Goal: Task Accomplishment & Management: Manage account settings

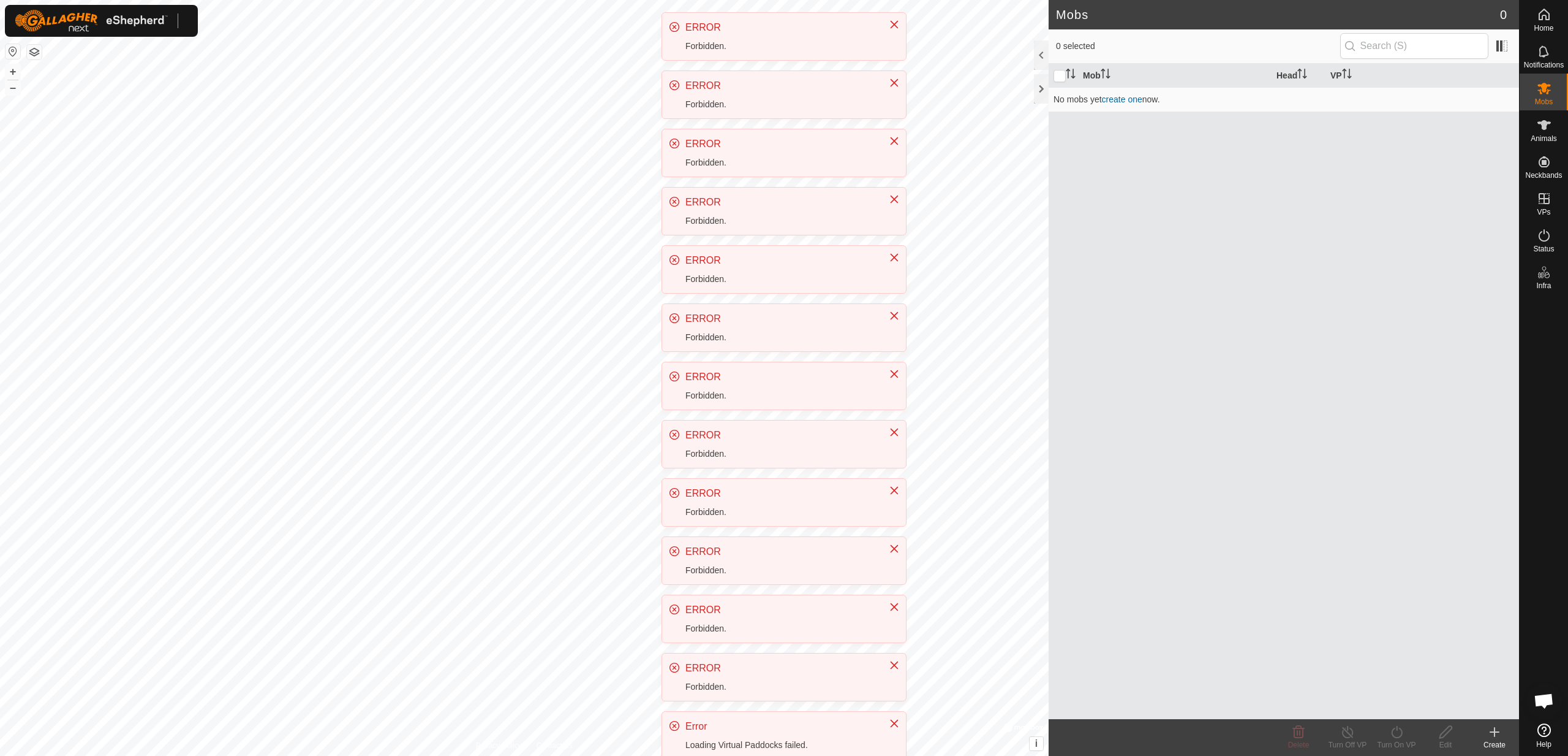
scroll to position [350, 0]
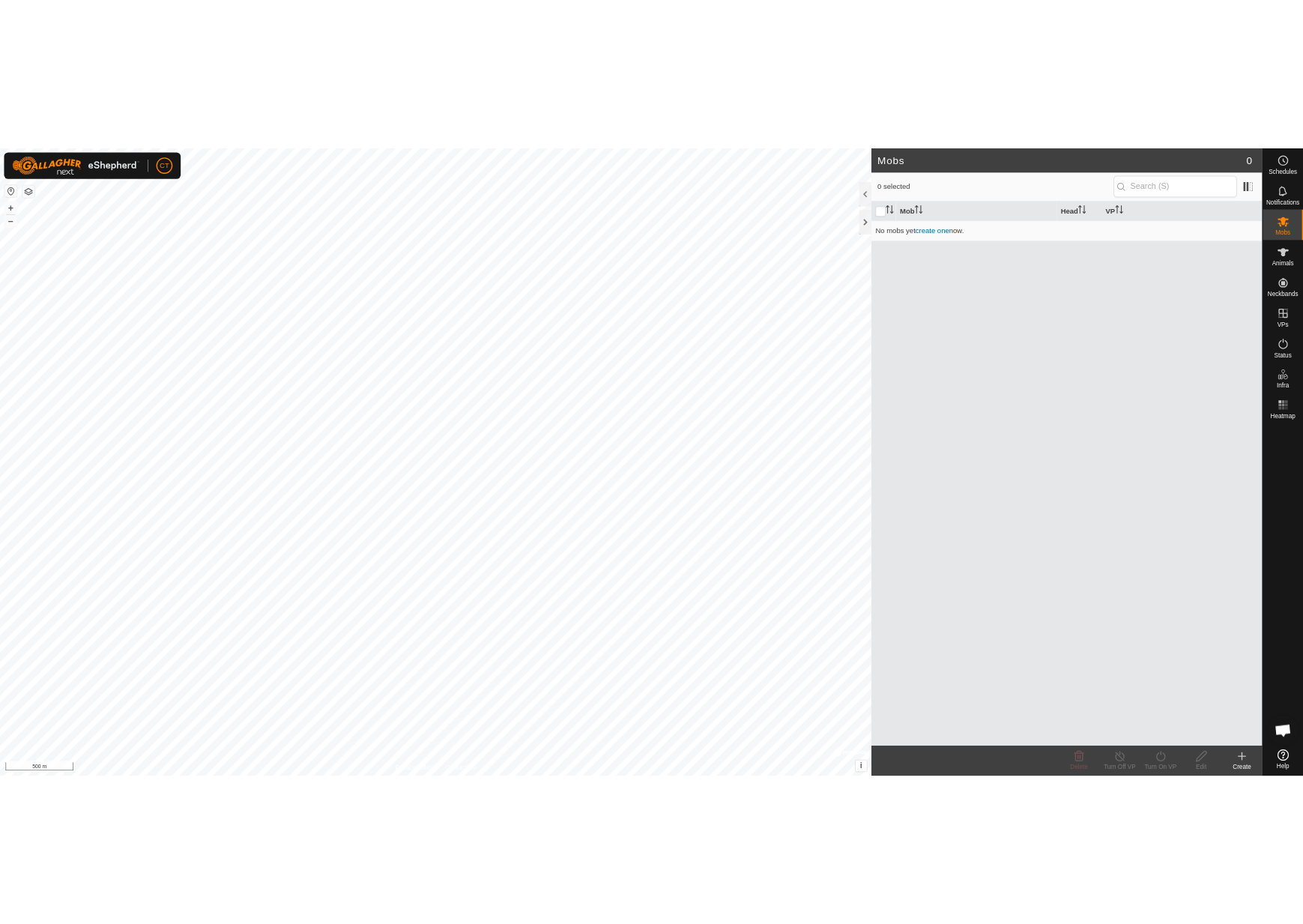
scroll to position [428, 0]
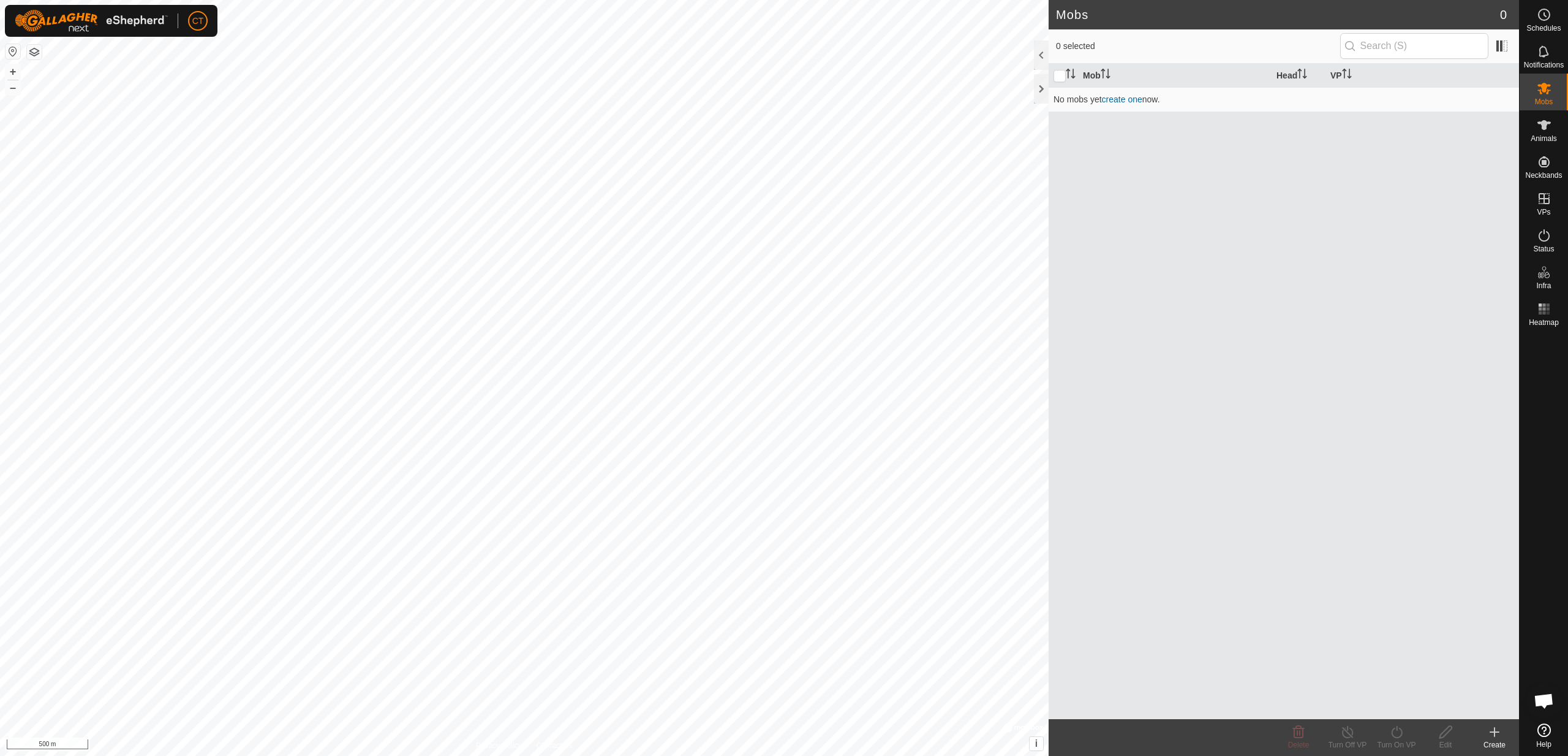
click at [1547, 705] on span "Open chat" at bounding box center [1544, 702] width 20 height 17
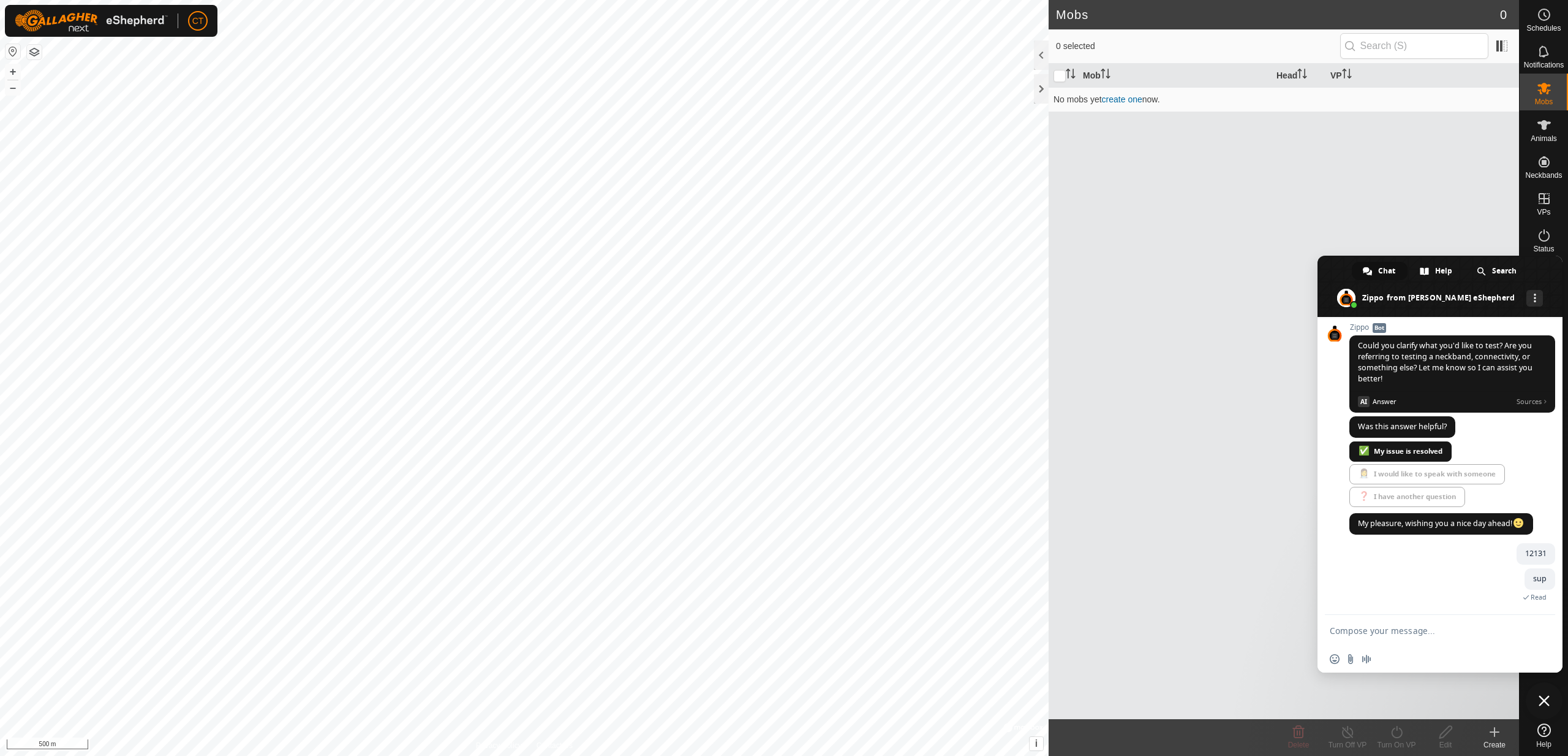
click at [1411, 645] on div "Insert an emoji Send a file Audio message" at bounding box center [1440, 658] width 245 height 27
click at [1414, 636] on textarea "Compose your message..." at bounding box center [1428, 630] width 196 height 31
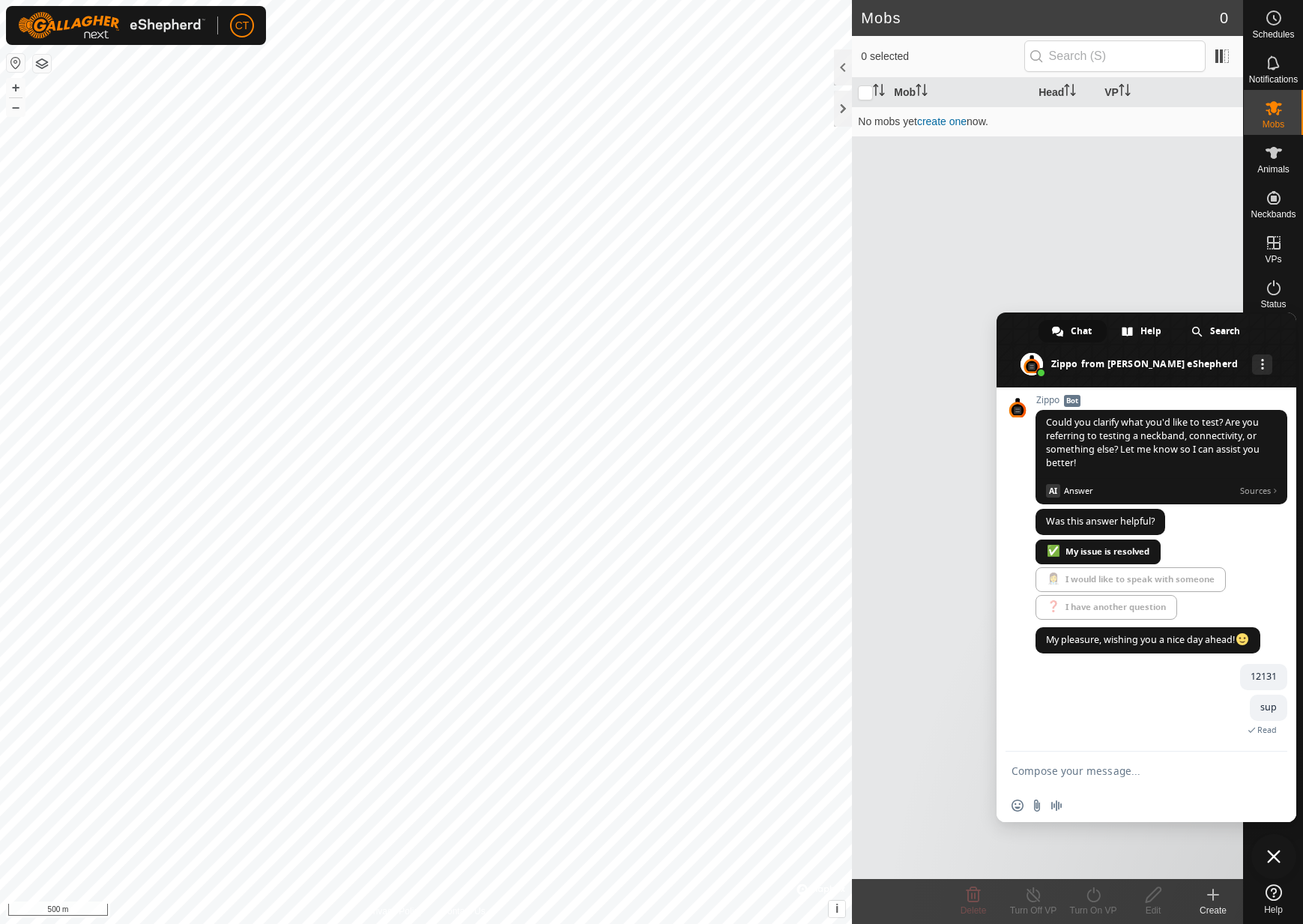
click at [1102, 775] on textarea "Compose your message..." at bounding box center [1131, 770] width 240 height 38
type textarea "test"
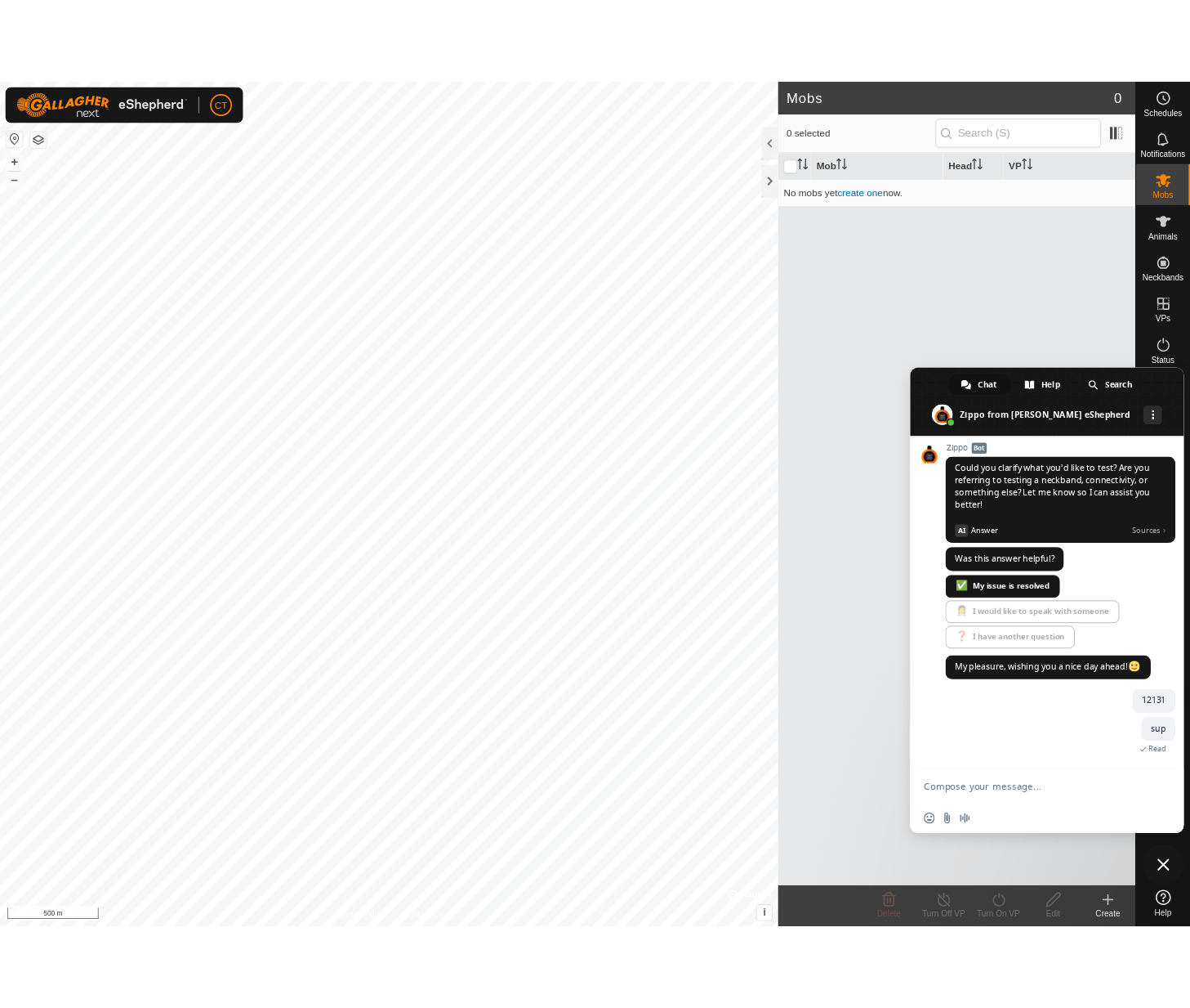
scroll to position [555, 0]
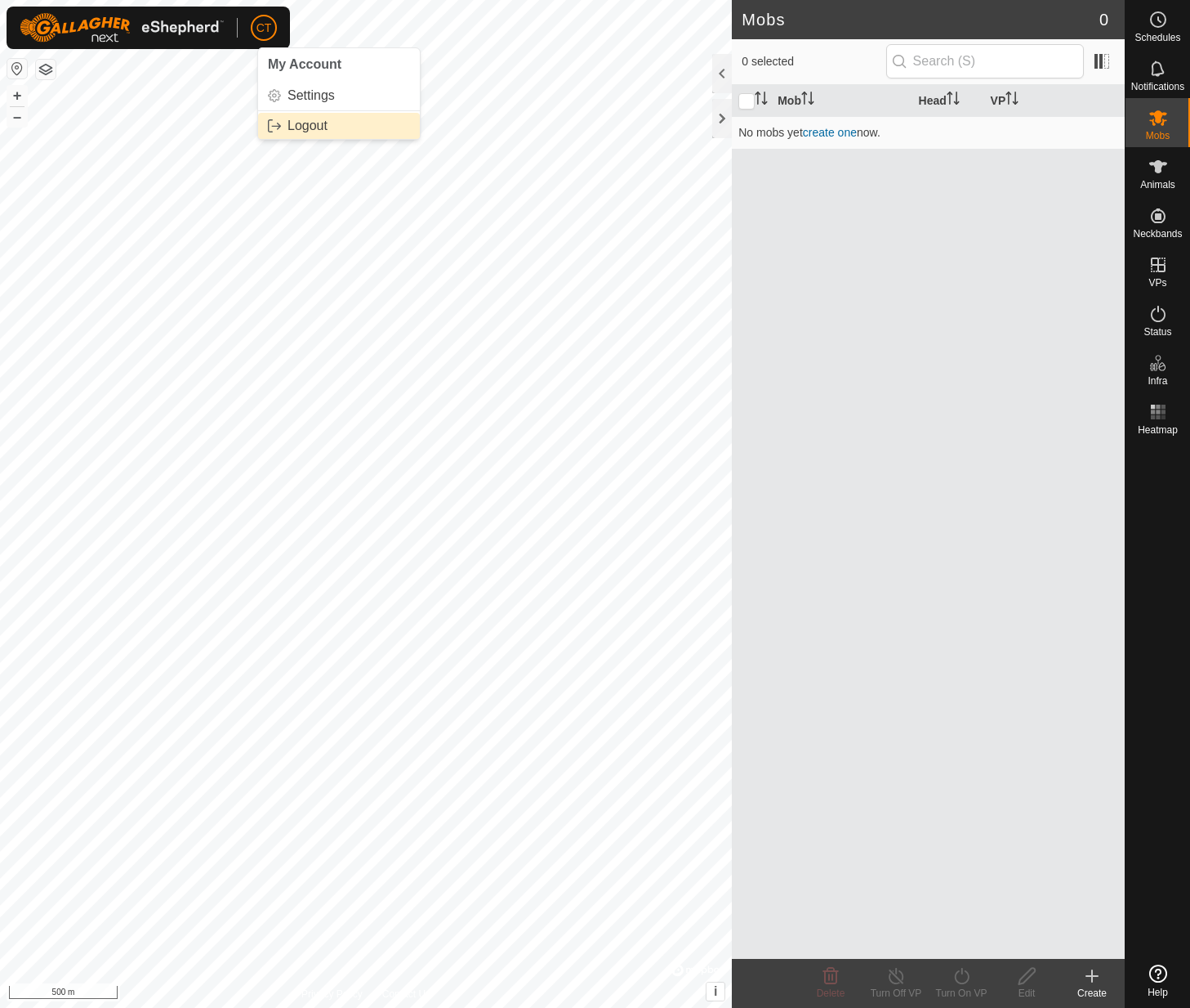
click at [311, 120] on link "Logout" at bounding box center [339, 126] width 161 height 26
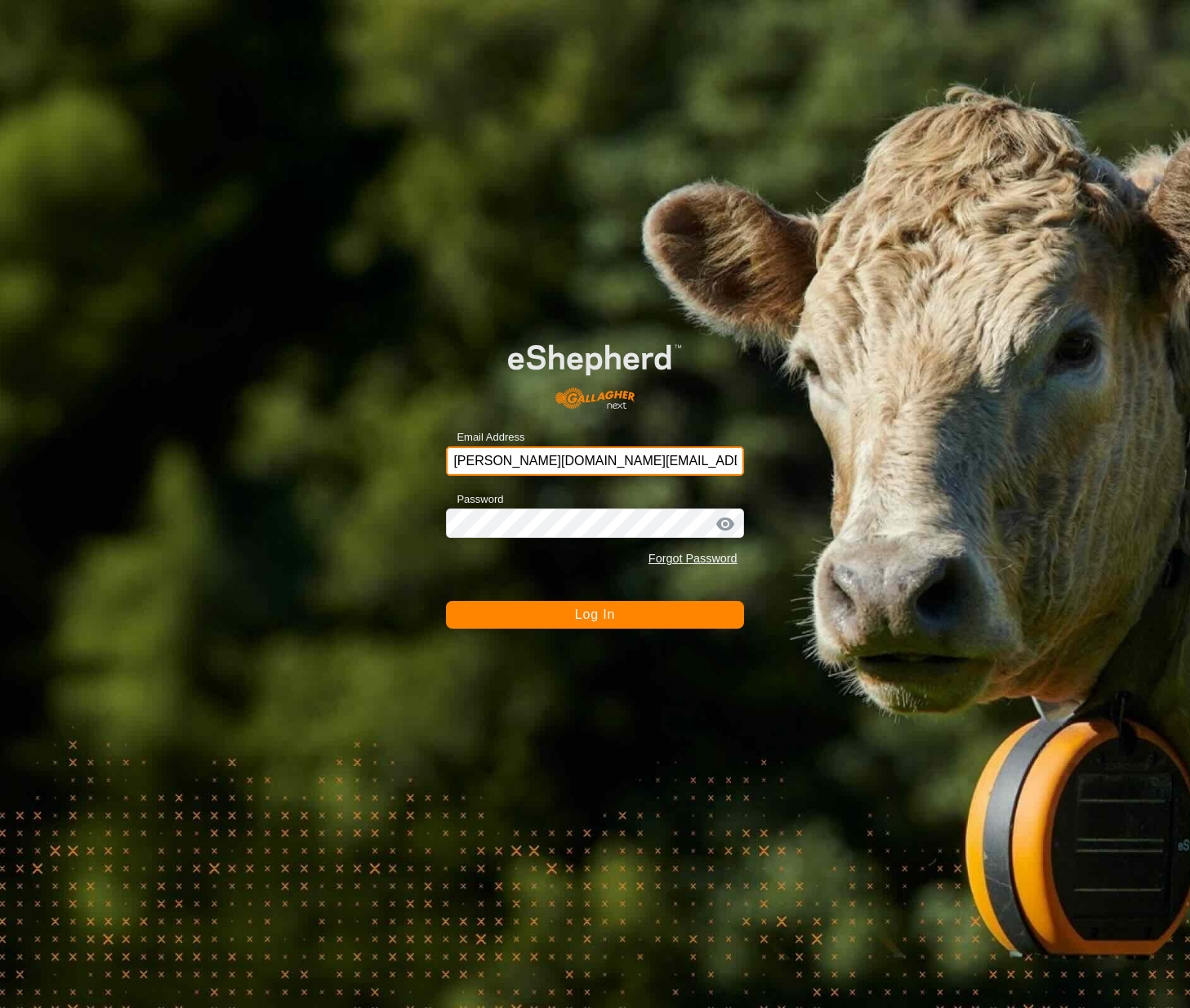
click at [584, 460] on input "mark.wang@gallagher.com" at bounding box center [594, 461] width 298 height 30
drag, startPoint x: 618, startPoint y: 451, endPoint x: 289, endPoint y: 434, distance: 329.4
click at [290, 435] on div "Email Address mark.wang@gallagher.com Password Forgot Password Log In" at bounding box center [595, 504] width 1190 height 1008
type input "v"
type input "crisptestuser@yopmail.com"
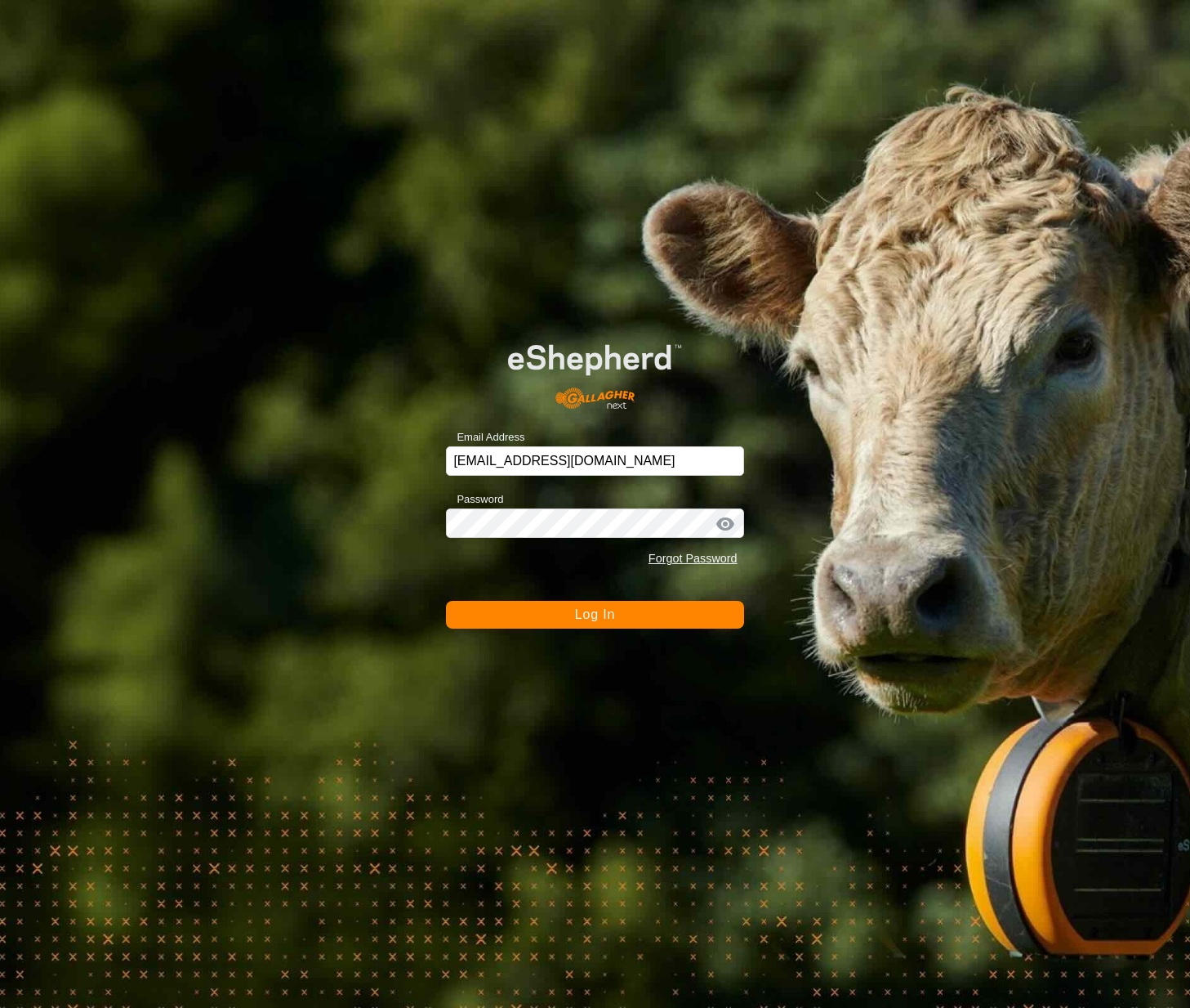
click at [528, 612] on button "Log In" at bounding box center [594, 614] width 298 height 28
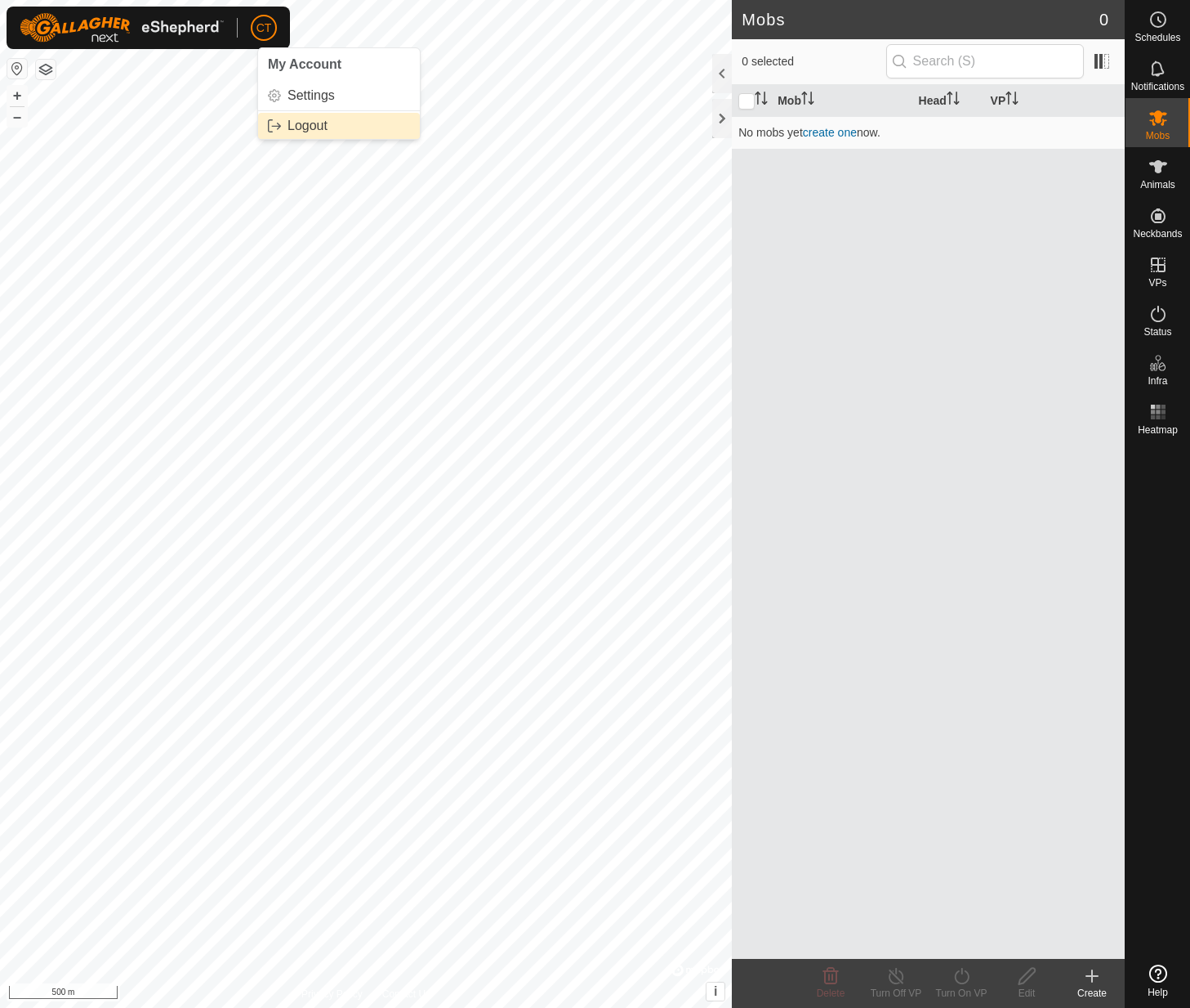
click at [296, 122] on link "Logout" at bounding box center [339, 126] width 161 height 26
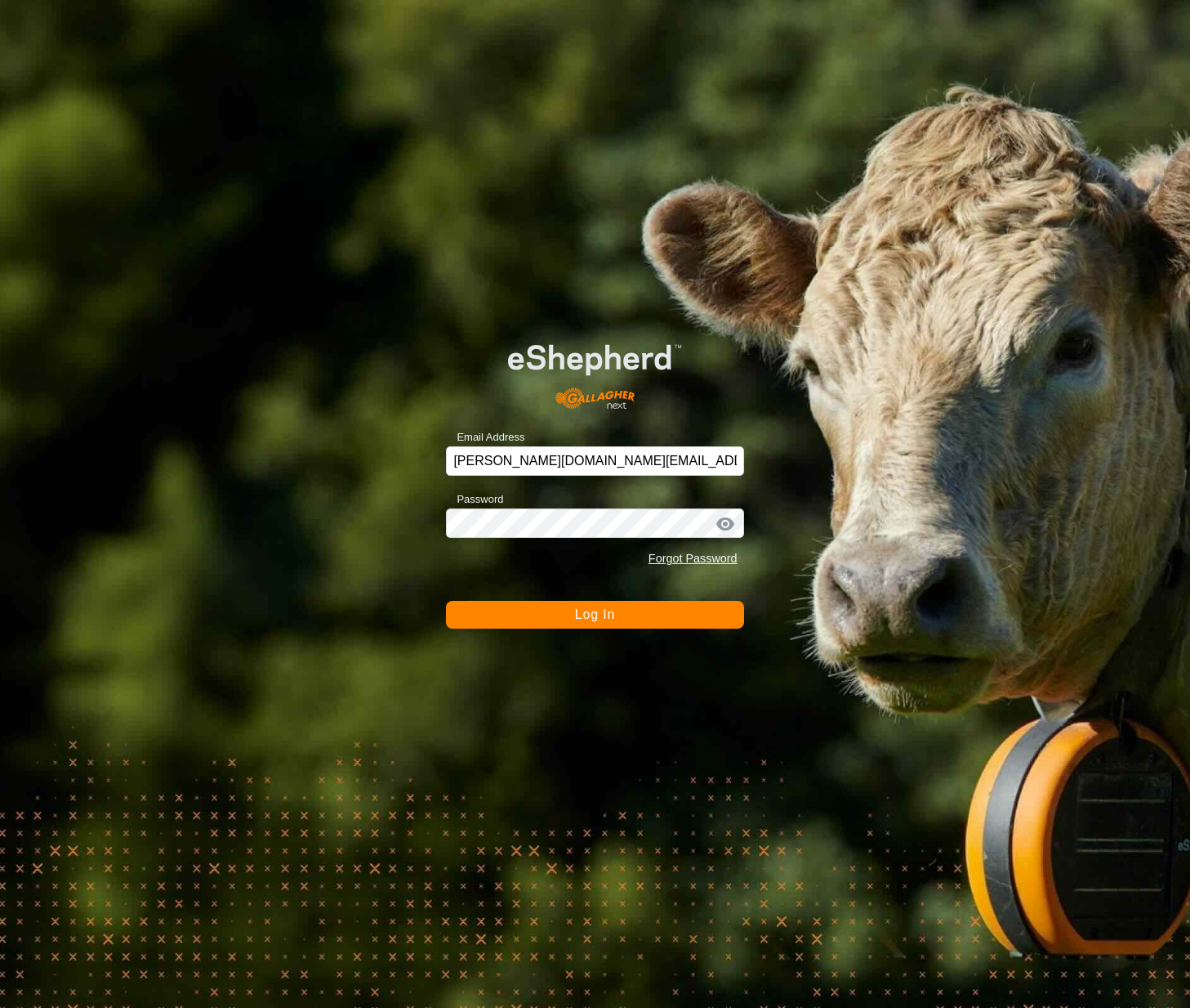
click at [636, 445] on div "Email Address mark.wang@gallagher.com" at bounding box center [594, 451] width 298 height 49
click at [634, 461] on input "mark.wang@gallagher.com" at bounding box center [594, 461] width 298 height 30
type input "crisptestuser@yopmail.com"
click at [639, 617] on button "Log In" at bounding box center [594, 614] width 298 height 28
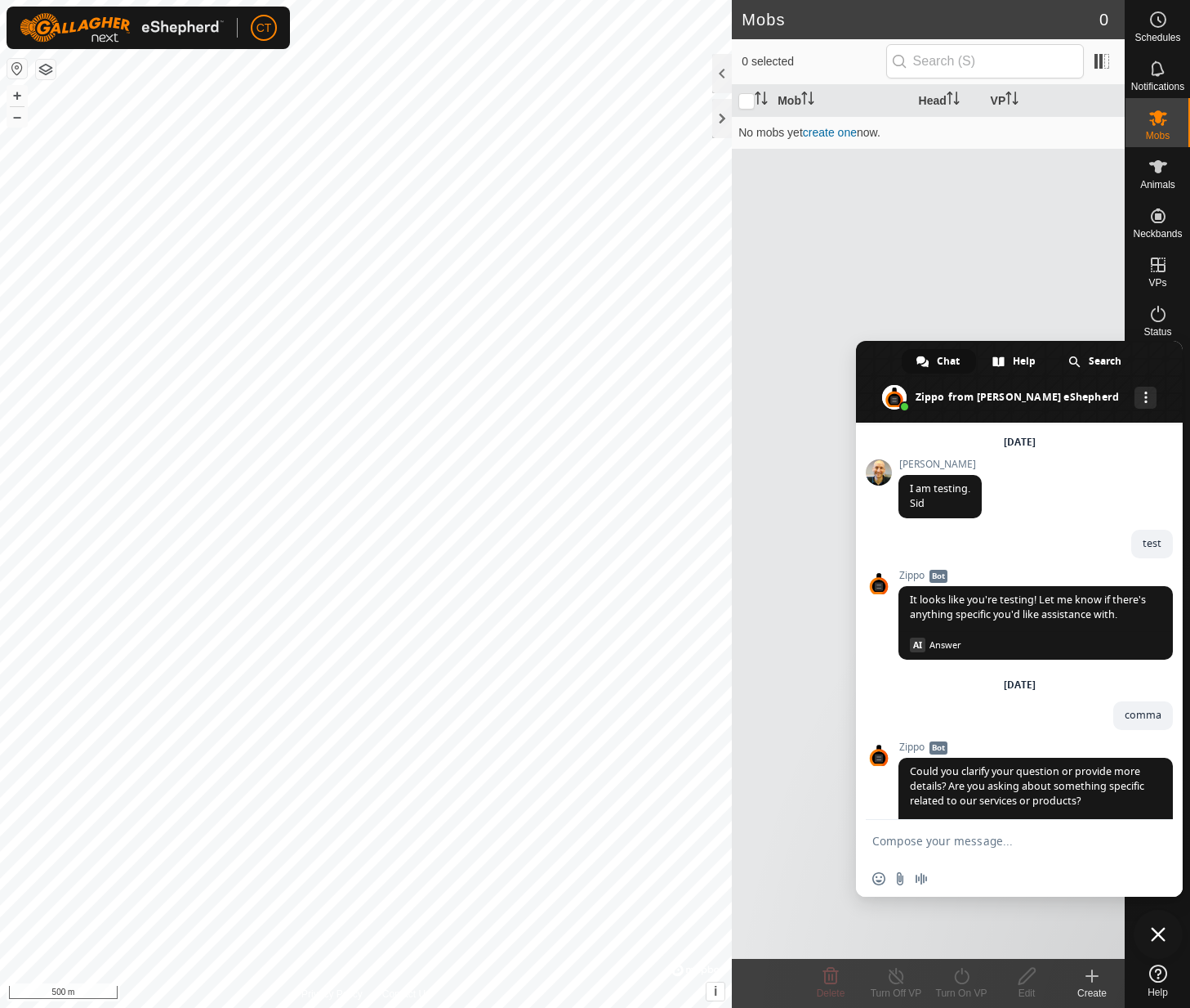
scroll to position [467, 0]
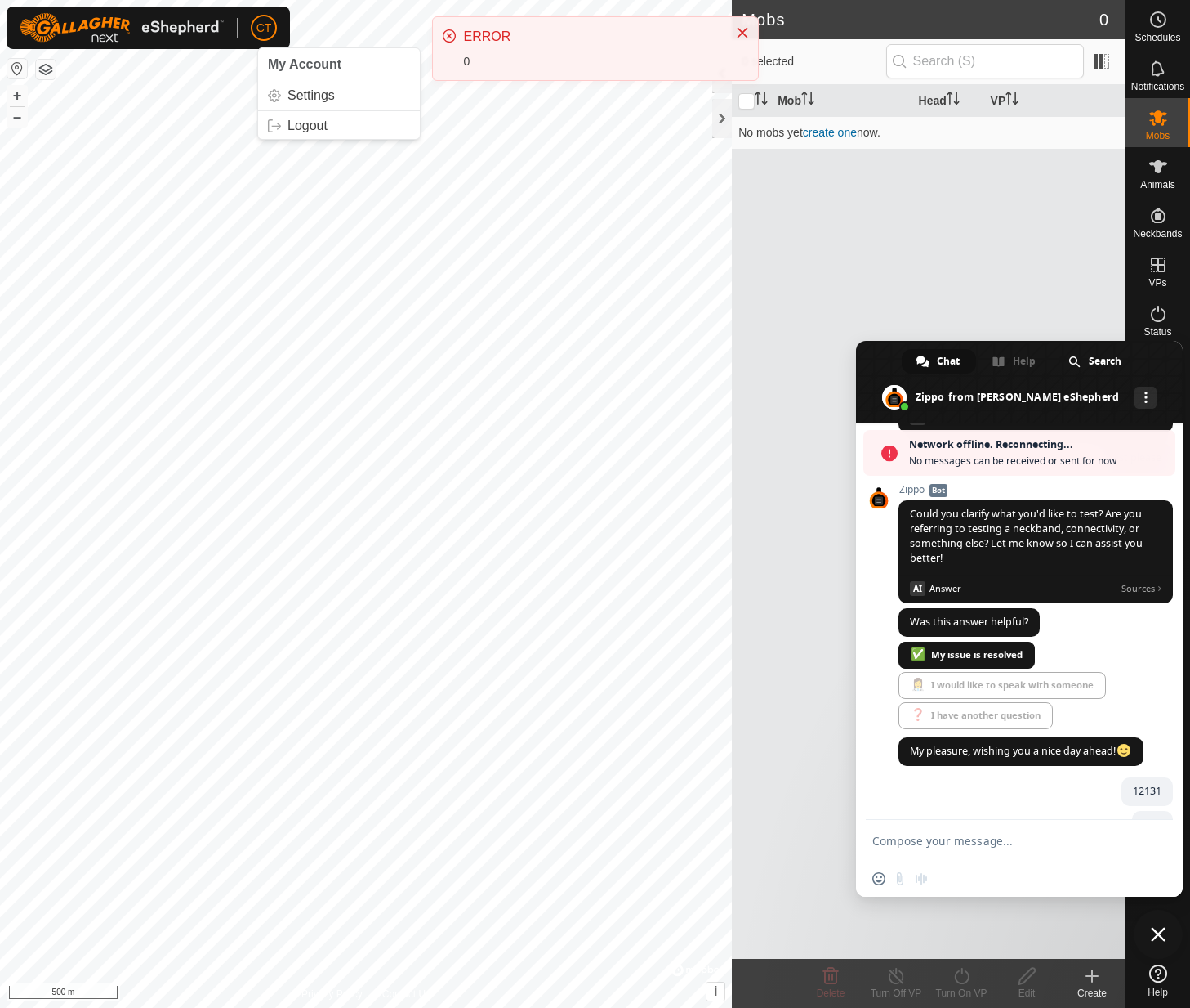
click at [261, 27] on span "CT" at bounding box center [264, 28] width 16 height 17
click at [291, 129] on link "Logout" at bounding box center [339, 126] width 161 height 26
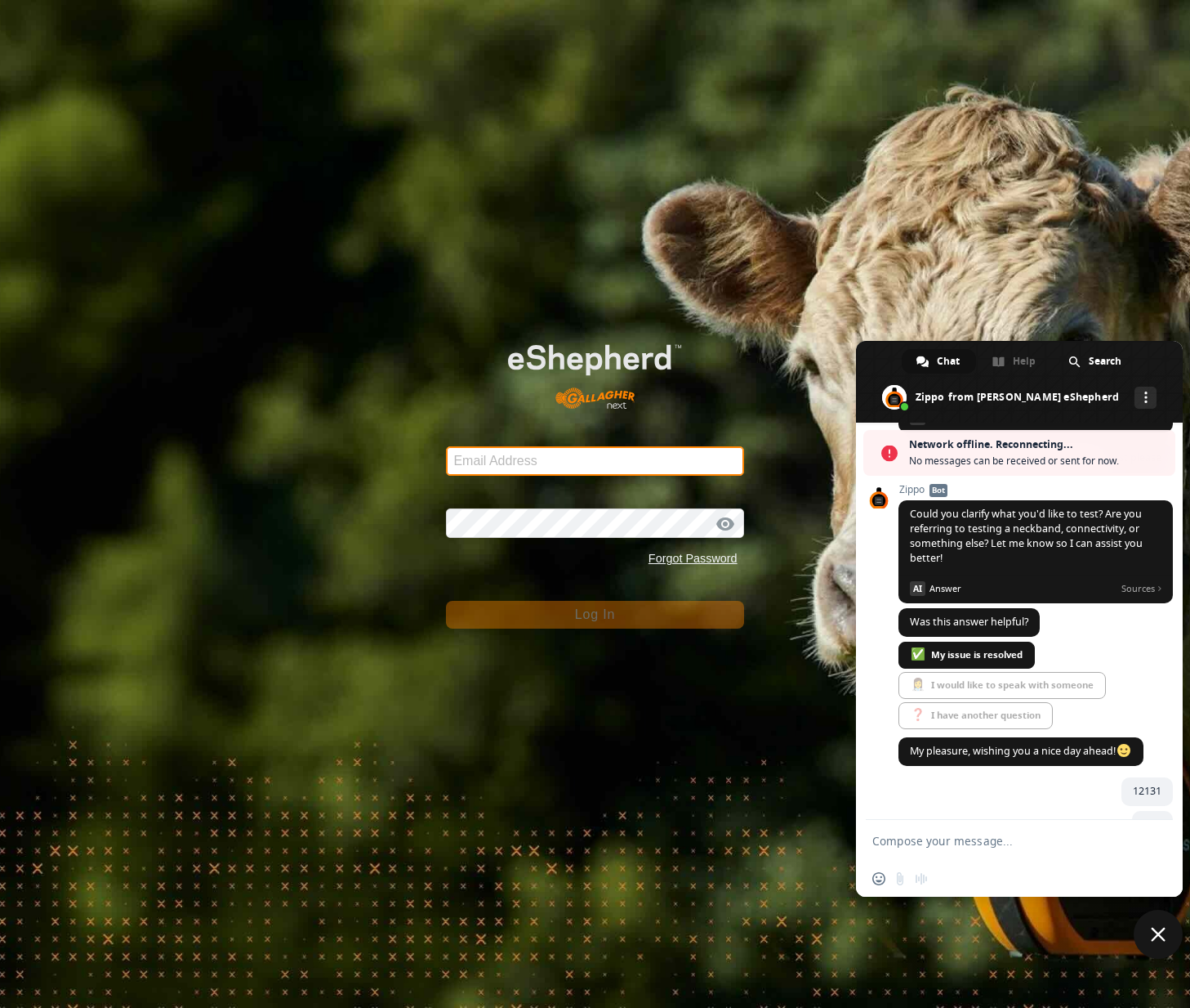
type input "mark.wang@gallagher.com"
